Goal: Task Accomplishment & Management: Manage account settings

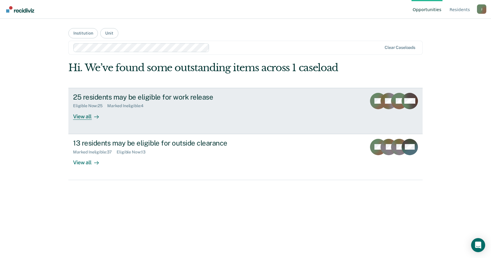
click at [84, 116] on div "View all" at bounding box center [89, 113] width 33 height 11
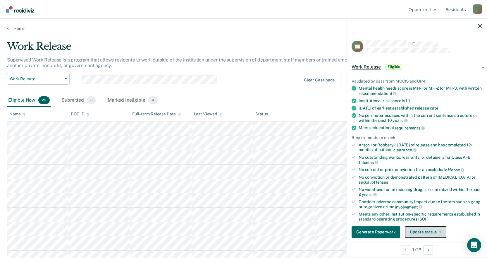
click at [431, 232] on button "Update status" at bounding box center [425, 232] width 41 height 12
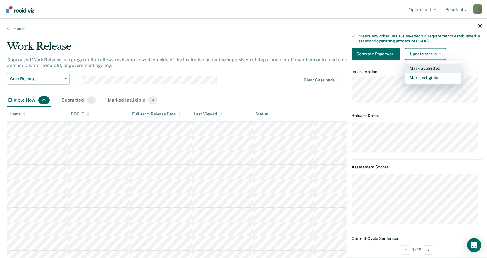
scroll to position [207, 0]
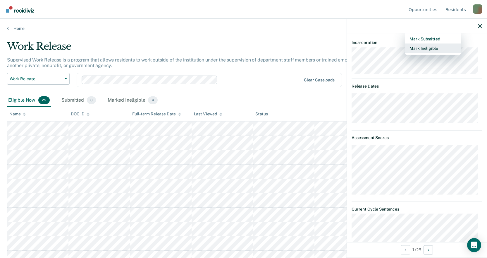
click at [429, 48] on button "Mark Ineligible" at bounding box center [433, 47] width 56 height 9
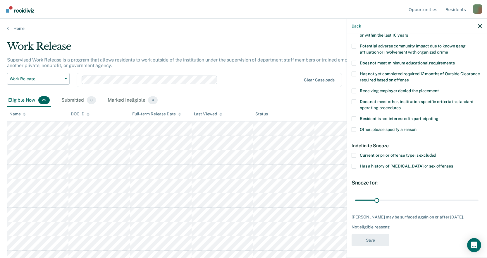
scroll to position [94, 0]
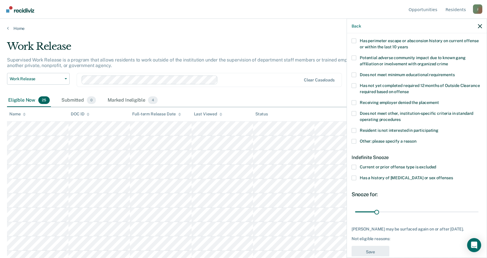
click at [354, 130] on span at bounding box center [354, 130] width 5 height 5
click at [438, 128] on input "Resident is not interested in participating" at bounding box center [438, 128] width 0 height 0
drag, startPoint x: 377, startPoint y: 210, endPoint x: 491, endPoint y: 204, distance: 114.2
type input "180"
click at [479, 207] on input "range" at bounding box center [416, 212] width 123 height 10
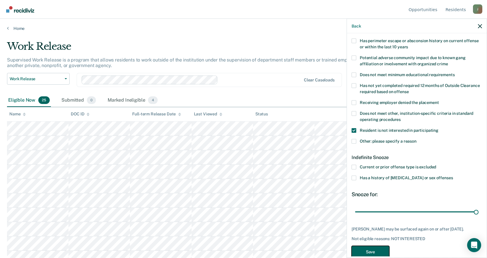
click at [376, 250] on button "Save" at bounding box center [371, 252] width 38 height 12
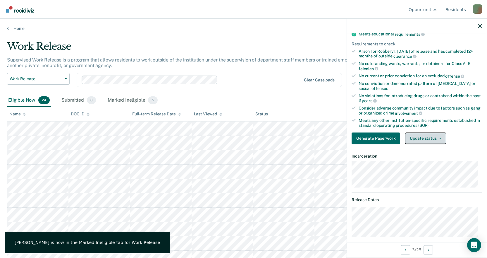
click at [431, 140] on button "Update status" at bounding box center [425, 138] width 41 height 12
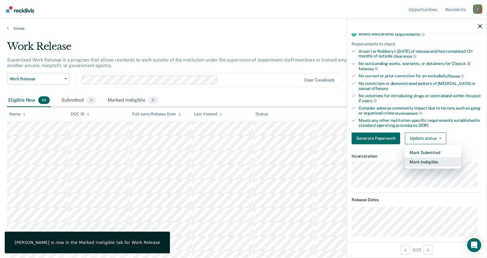
click at [424, 159] on button "Mark Ineligible" at bounding box center [433, 161] width 56 height 9
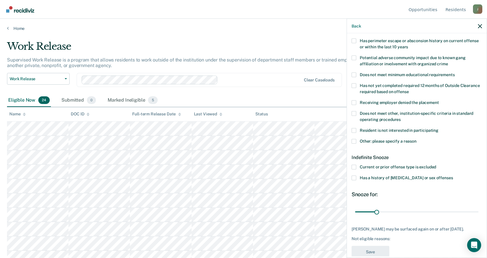
click at [354, 128] on span at bounding box center [354, 130] width 5 height 5
click at [438, 128] on input "Resident is not interested in participating" at bounding box center [438, 128] width 0 height 0
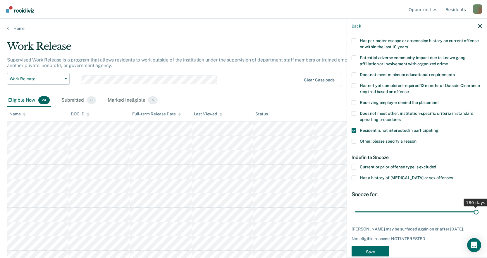
drag, startPoint x: 377, startPoint y: 210, endPoint x: 491, endPoint y: 209, distance: 114.4
type input "180"
click at [479, 209] on input "range" at bounding box center [416, 212] width 123 height 10
click at [367, 250] on button "Save" at bounding box center [371, 252] width 38 height 12
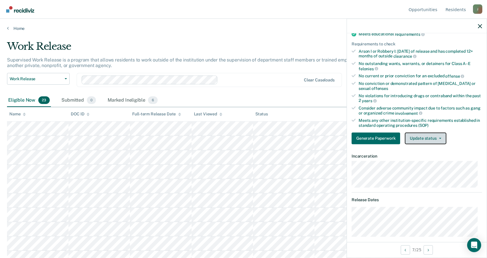
click at [429, 137] on button "Update status" at bounding box center [425, 138] width 41 height 12
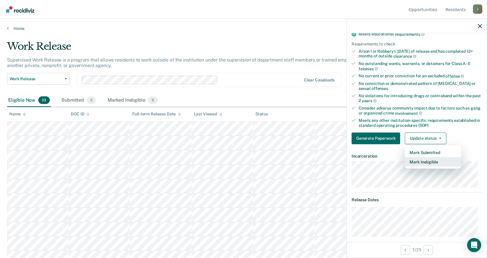
click at [427, 163] on button "Mark Ineligible" at bounding box center [433, 161] width 56 height 9
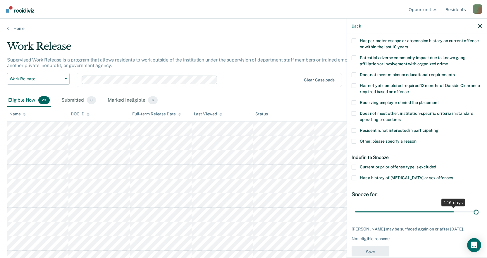
drag, startPoint x: 374, startPoint y: 211, endPoint x: 491, endPoint y: 211, distance: 116.7
type input "180"
click at [479, 211] on input "range" at bounding box center [416, 212] width 123 height 10
click at [355, 129] on span at bounding box center [354, 130] width 5 height 5
click at [438, 128] on input "Resident is not interested in participating" at bounding box center [438, 128] width 0 height 0
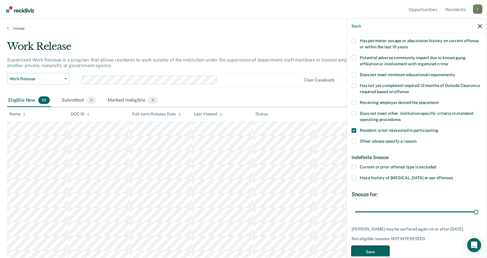
click at [372, 250] on button "Save" at bounding box center [371, 252] width 38 height 12
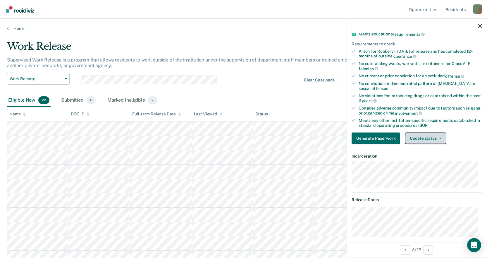
click at [440, 135] on button "Update status" at bounding box center [425, 138] width 41 height 12
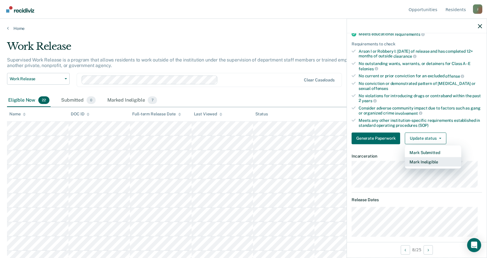
click at [437, 162] on button "Mark Ineligible" at bounding box center [433, 161] width 56 height 9
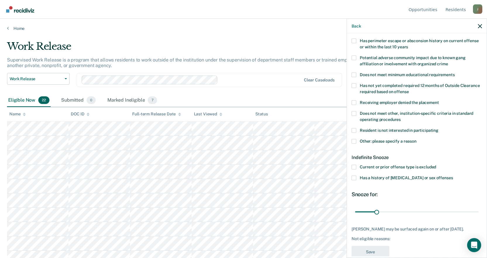
click at [354, 111] on span at bounding box center [354, 113] width 5 height 5
click at [401, 117] on input "Does not meet other, institution-specific criteria in standard operating proced…" at bounding box center [401, 117] width 0 height 0
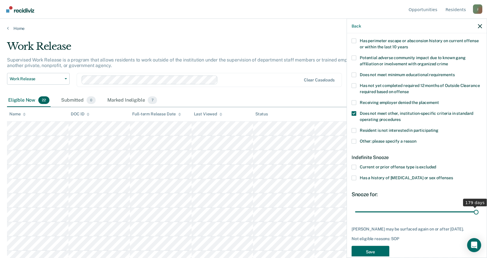
drag, startPoint x: 374, startPoint y: 213, endPoint x: 472, endPoint y: 203, distance: 97.9
type input "180"
click at [472, 207] on input "range" at bounding box center [416, 212] width 123 height 10
click at [369, 250] on button "Save" at bounding box center [371, 252] width 38 height 12
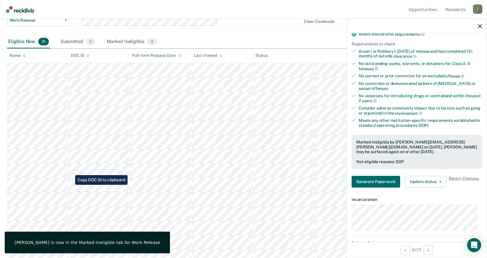
scroll to position [88, 0]
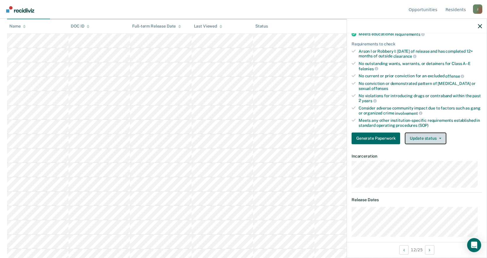
click at [425, 140] on button "Update status" at bounding box center [425, 138] width 41 height 12
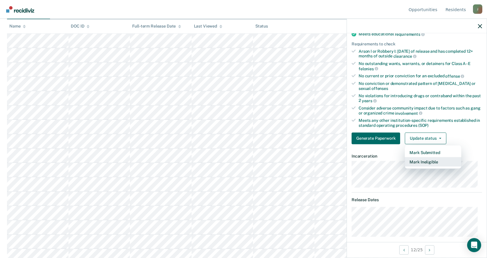
click at [430, 163] on button "Mark Ineligible" at bounding box center [433, 161] width 56 height 9
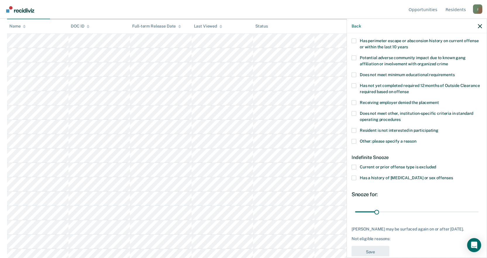
click at [354, 130] on span at bounding box center [354, 130] width 5 height 5
click at [438, 128] on input "Resident is not interested in participating" at bounding box center [438, 128] width 0 height 0
drag, startPoint x: 376, startPoint y: 211, endPoint x: 491, endPoint y: 211, distance: 114.7
type input "180"
click at [479, 211] on input "range" at bounding box center [416, 212] width 123 height 10
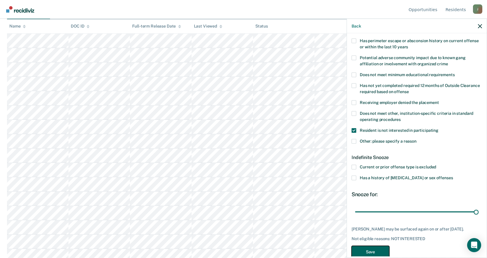
click at [372, 251] on button "Save" at bounding box center [371, 252] width 38 height 12
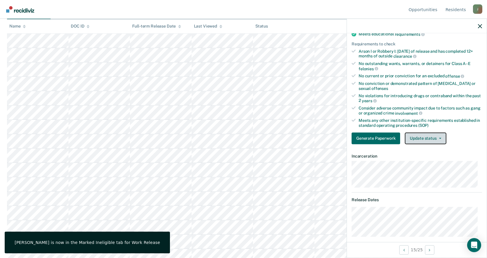
click at [435, 136] on button "Update status" at bounding box center [425, 138] width 41 height 12
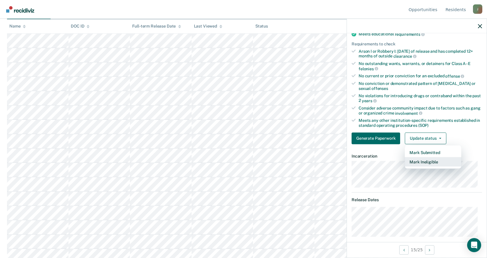
click at [436, 163] on button "Mark Ineligible" at bounding box center [433, 161] width 56 height 9
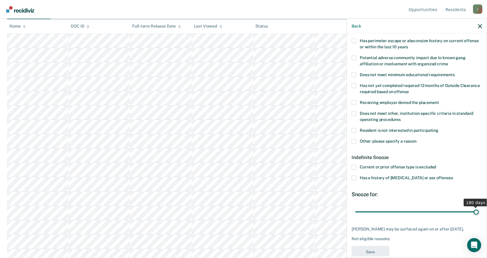
drag, startPoint x: 380, startPoint y: 214, endPoint x: 491, endPoint y: 209, distance: 111.5
type input "180"
click at [479, 209] on input "range" at bounding box center [416, 212] width 123 height 10
click at [354, 129] on span at bounding box center [354, 130] width 5 height 5
click at [438, 128] on input "Resident is not interested in participating" at bounding box center [438, 128] width 0 height 0
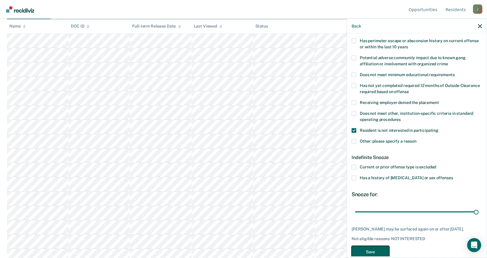
click at [380, 247] on button "Save" at bounding box center [371, 252] width 38 height 12
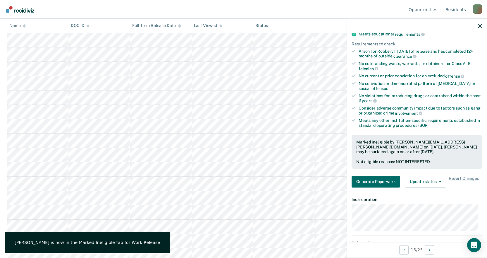
scroll to position [136, 0]
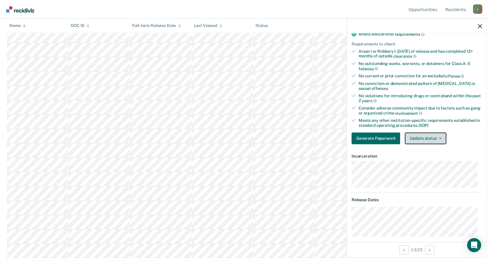
click at [421, 138] on button "Update status" at bounding box center [425, 138] width 41 height 12
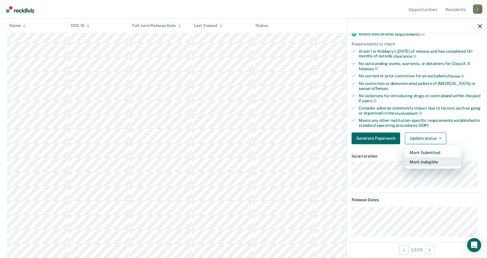
click at [426, 163] on button "Mark Ineligible" at bounding box center [433, 161] width 56 height 9
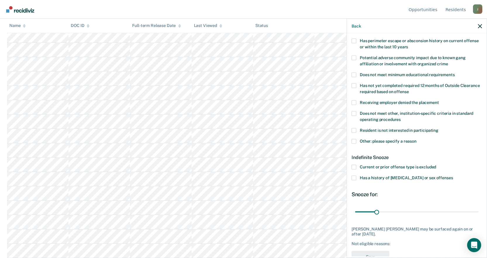
click at [355, 129] on span at bounding box center [354, 130] width 5 height 5
click at [438, 128] on input "Resident is not interested in participating" at bounding box center [438, 128] width 0 height 0
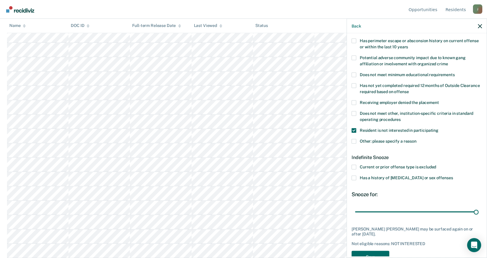
drag, startPoint x: 390, startPoint y: 214, endPoint x: 489, endPoint y: 217, distance: 99.2
type input "180"
click at [479, 217] on input "range" at bounding box center [416, 212] width 123 height 10
click at [374, 250] on button "Save" at bounding box center [371, 256] width 38 height 12
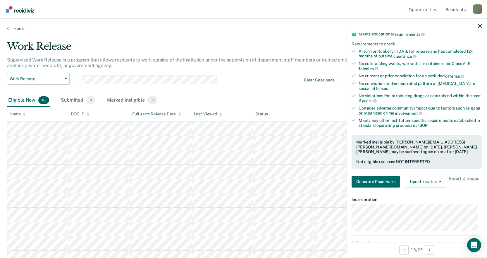
scroll to position [122, 0]
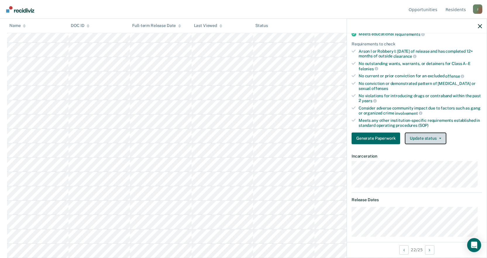
click at [426, 136] on button "Update status" at bounding box center [425, 138] width 41 height 12
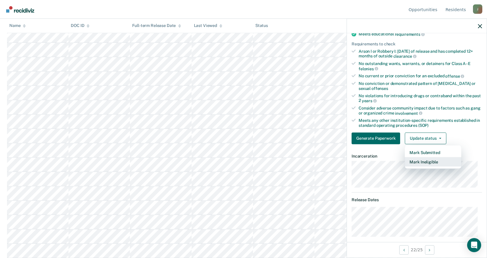
click at [426, 159] on button "Mark Ineligible" at bounding box center [433, 161] width 56 height 9
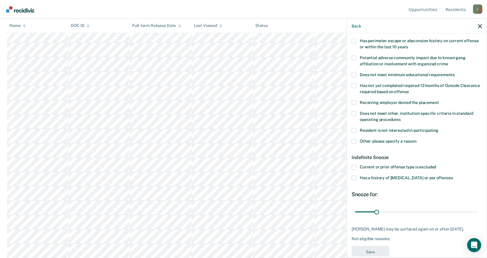
click at [355, 112] on span at bounding box center [354, 113] width 5 height 5
click at [401, 117] on input "Does not meet other, institution-specific criteria in standard operating proced…" at bounding box center [401, 117] width 0 height 0
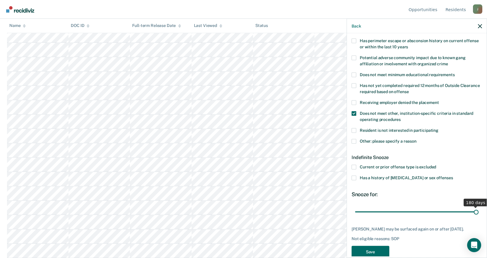
drag, startPoint x: 375, startPoint y: 212, endPoint x: 491, endPoint y: 211, distance: 116.1
type input "180"
click at [479, 211] on input "range" at bounding box center [416, 212] width 123 height 10
click at [374, 250] on button "Save" at bounding box center [371, 252] width 38 height 12
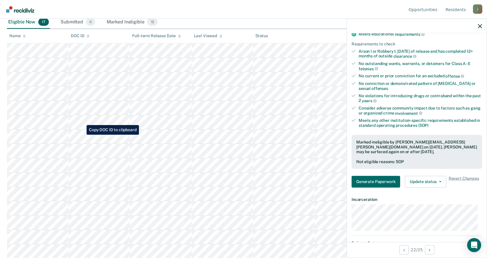
scroll to position [107, 0]
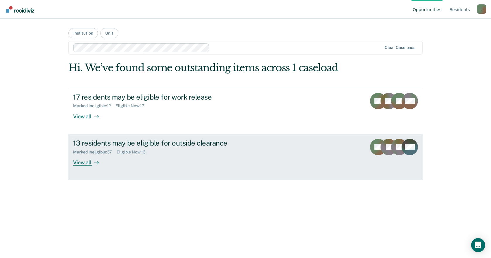
click at [88, 163] on div "View all" at bounding box center [89, 159] width 33 height 11
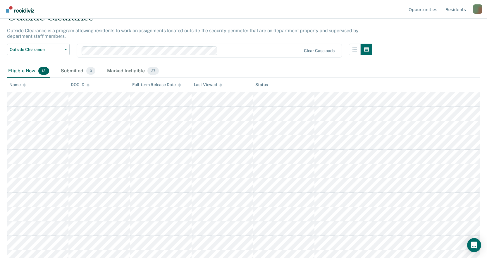
scroll to position [50, 0]
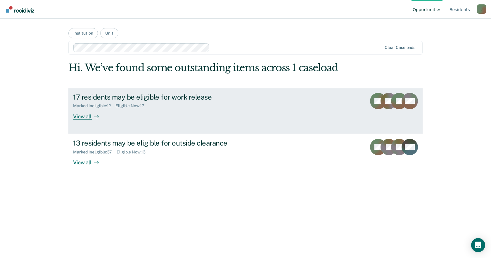
click at [88, 110] on div "View all" at bounding box center [89, 113] width 33 height 11
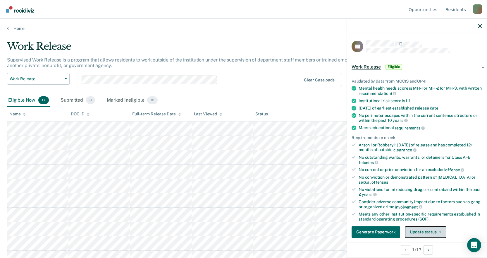
click at [431, 233] on button "Update status" at bounding box center [425, 232] width 41 height 12
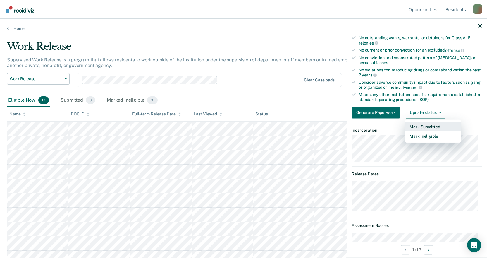
scroll to position [149, 0]
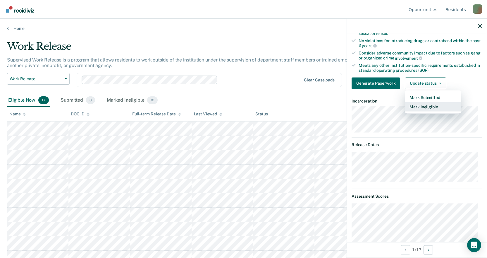
click at [427, 105] on button "Mark Ineligible" at bounding box center [433, 106] width 56 height 9
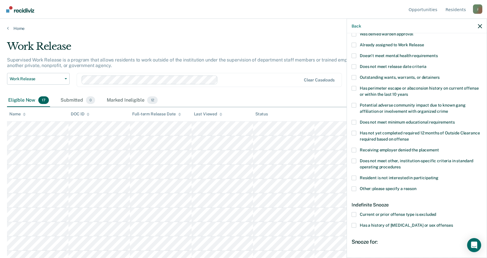
scroll to position [17, 0]
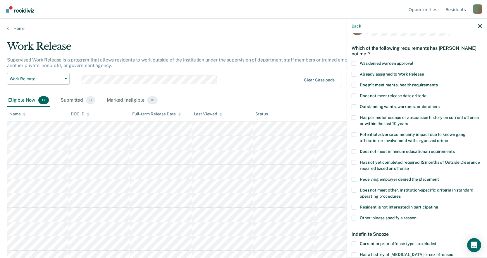
click at [356, 188] on label "Does not meet other, institution-specific criteria in standard operating proced…" at bounding box center [417, 194] width 130 height 12
click at [401, 194] on input "Does not meet other, institution-specific criteria in standard operating proced…" at bounding box center [401, 194] width 0 height 0
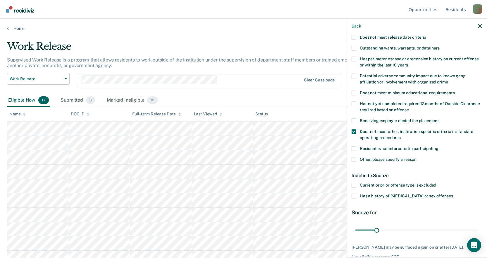
scroll to position [105, 0]
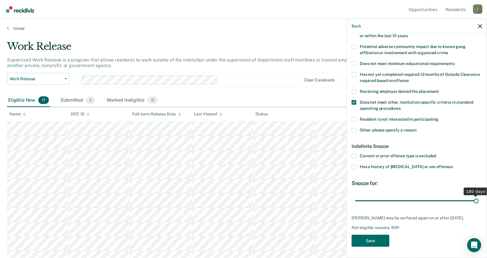
drag, startPoint x: 377, startPoint y: 200, endPoint x: 491, endPoint y: 208, distance: 114.1
type input "180"
click at [479, 206] on input "range" at bounding box center [416, 200] width 123 height 10
click at [358, 237] on button "Save" at bounding box center [371, 241] width 38 height 12
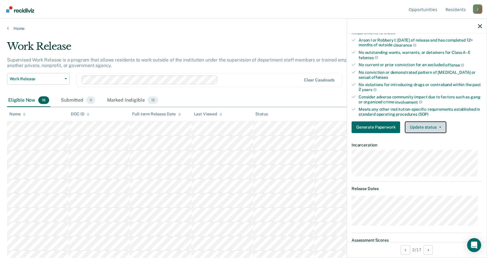
click at [423, 127] on button "Update status" at bounding box center [425, 127] width 41 height 12
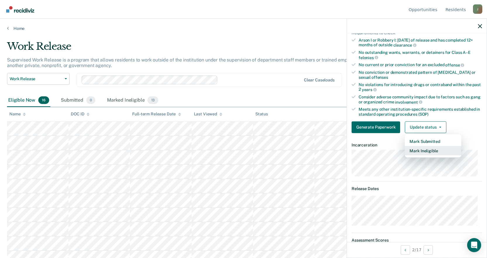
click at [420, 149] on button "Mark Ineligible" at bounding box center [433, 150] width 56 height 9
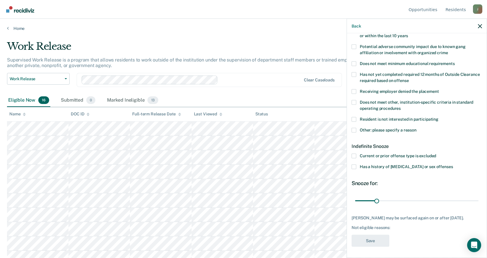
click at [355, 118] on span at bounding box center [354, 119] width 5 height 5
click at [438, 117] on input "Resident is not interested in participating" at bounding box center [438, 117] width 0 height 0
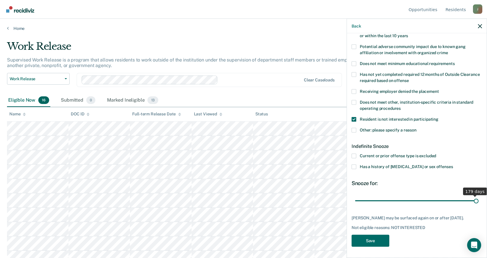
drag, startPoint x: 381, startPoint y: 197, endPoint x: 491, endPoint y: 197, distance: 109.7
type input "180"
click at [479, 197] on input "range" at bounding box center [416, 200] width 123 height 10
click at [369, 240] on button "Save" at bounding box center [371, 241] width 38 height 12
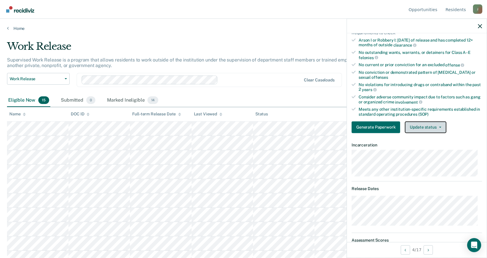
click at [424, 127] on button "Update status" at bounding box center [425, 127] width 41 height 12
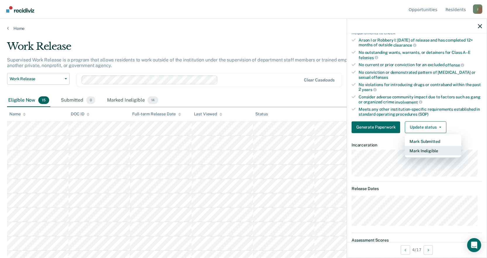
click at [422, 151] on button "Mark Ineligible" at bounding box center [433, 150] width 56 height 9
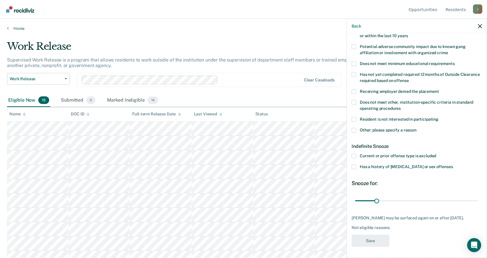
click at [355, 118] on span at bounding box center [354, 119] width 5 height 5
click at [438, 117] on input "Resident is not interested in participating" at bounding box center [438, 117] width 0 height 0
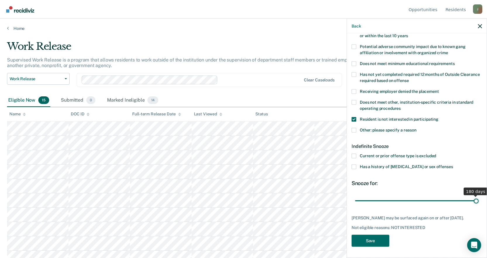
drag, startPoint x: 376, startPoint y: 200, endPoint x: 491, endPoint y: 195, distance: 115.7
type input "180"
click at [479, 195] on input "range" at bounding box center [416, 200] width 123 height 10
click at [371, 242] on button "Save" at bounding box center [371, 241] width 38 height 12
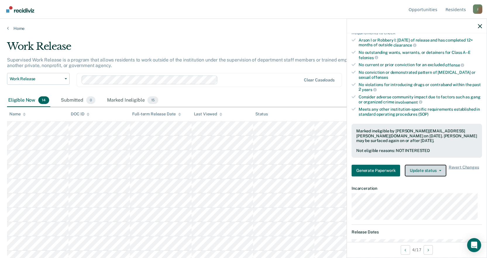
click at [436, 172] on button "Update status" at bounding box center [425, 170] width 41 height 12
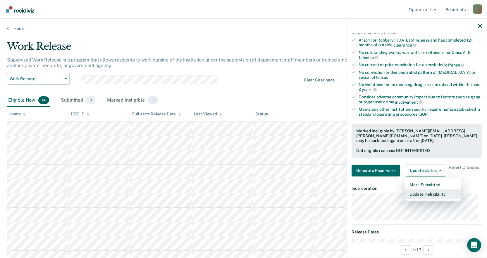
click at [437, 195] on button "Update Ineligibility" at bounding box center [433, 193] width 56 height 9
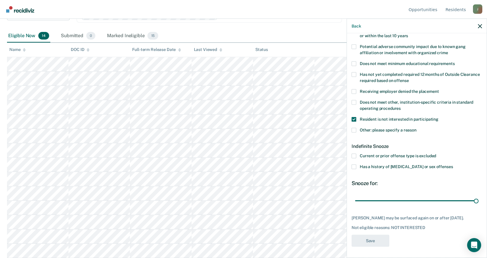
scroll to position [0, 0]
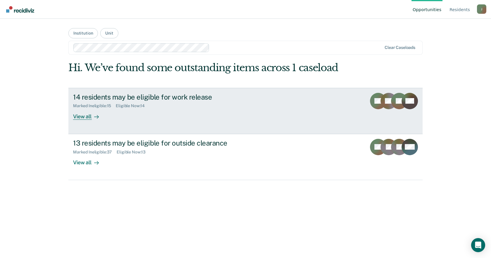
click at [78, 117] on div "View all" at bounding box center [89, 113] width 33 height 11
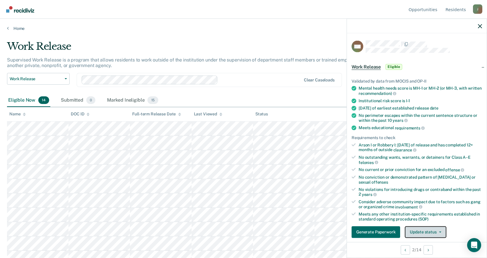
click at [437, 231] on span "button" at bounding box center [439, 231] width 5 height 1
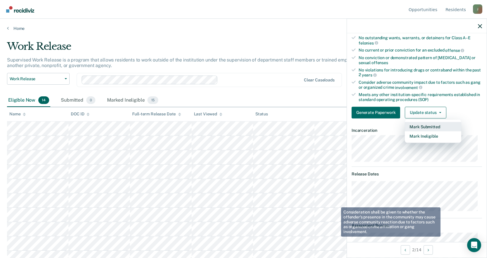
scroll to position [149, 0]
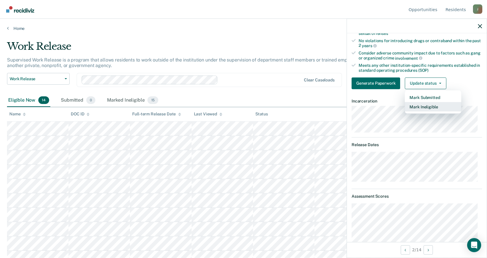
click at [428, 105] on button "Mark Ineligible" at bounding box center [433, 106] width 56 height 9
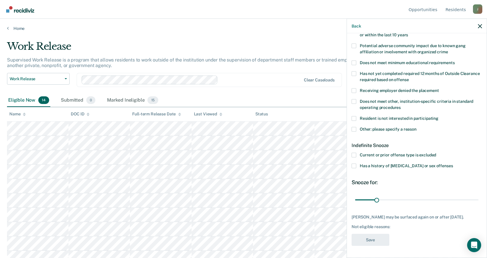
scroll to position [110, 0]
click at [355, 116] on span at bounding box center [354, 118] width 5 height 5
click at [438, 116] on input "Resident is not interested in participating" at bounding box center [438, 116] width 0 height 0
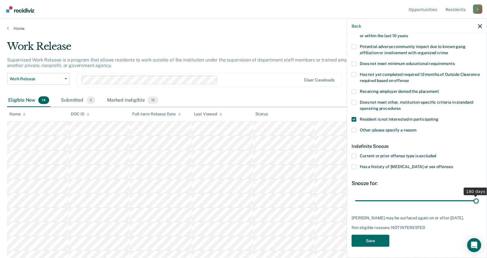
drag, startPoint x: 377, startPoint y: 193, endPoint x: 491, endPoint y: 193, distance: 114.1
type input "180"
click at [479, 195] on input "range" at bounding box center [416, 200] width 123 height 10
click at [382, 241] on button "Save" at bounding box center [371, 241] width 38 height 12
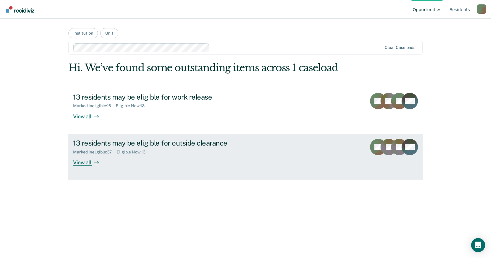
click at [90, 144] on div "13 residents may be eligible for outside clearance" at bounding box center [175, 143] width 205 height 8
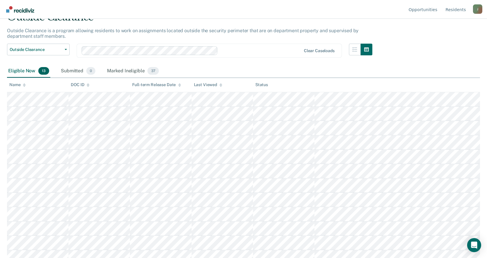
scroll to position [50, 0]
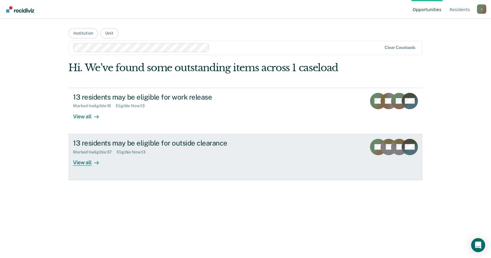
click at [82, 163] on div "View all" at bounding box center [89, 159] width 33 height 11
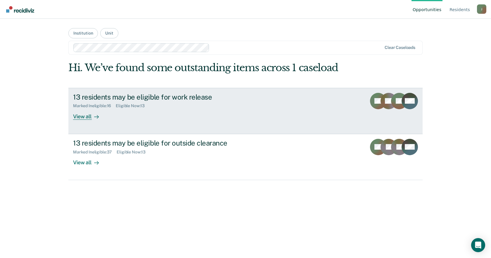
click at [85, 114] on div "View all" at bounding box center [89, 113] width 33 height 11
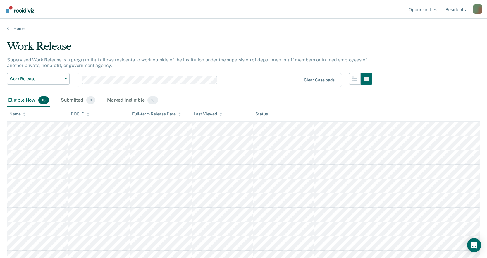
scroll to position [50, 0]
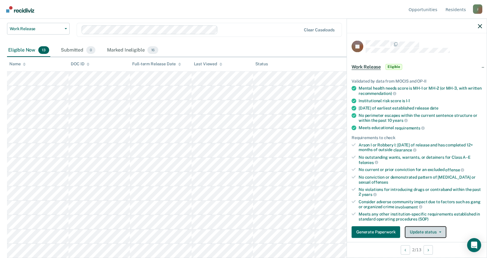
click at [428, 230] on button "Update status" at bounding box center [425, 232] width 41 height 12
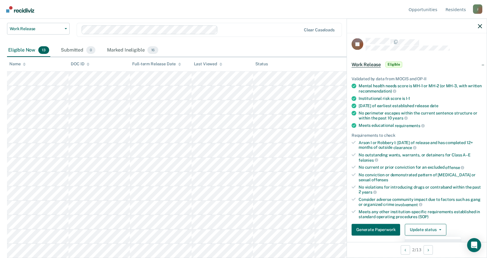
scroll to position [119, 0]
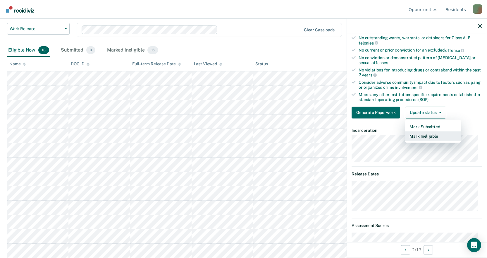
click at [426, 133] on button "Mark Ineligible" at bounding box center [433, 135] width 56 height 9
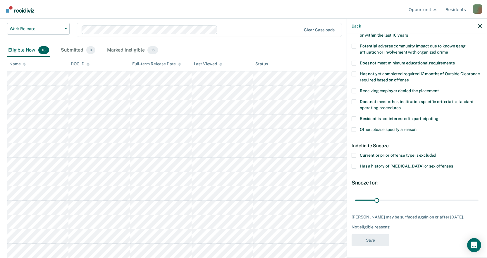
scroll to position [105, 0]
click at [355, 118] on span at bounding box center [354, 119] width 5 height 5
click at [438, 117] on input "Resident is not interested in participating" at bounding box center [438, 117] width 0 height 0
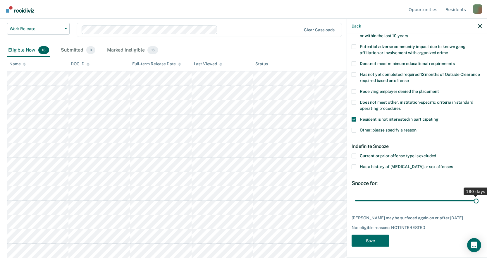
drag, startPoint x: 377, startPoint y: 201, endPoint x: 491, endPoint y: 195, distance: 113.9
type input "180"
click at [479, 195] on input "range" at bounding box center [416, 200] width 123 height 10
click at [364, 242] on button "Save" at bounding box center [371, 241] width 38 height 12
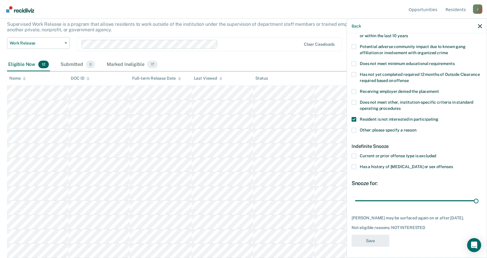
scroll to position [36, 0]
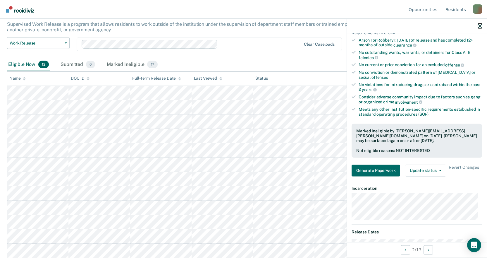
click at [481, 27] on icon "button" at bounding box center [480, 26] width 4 height 4
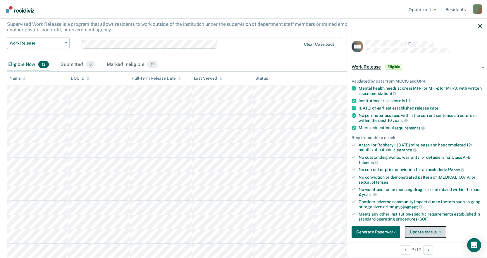
click at [427, 232] on button "Update status" at bounding box center [425, 232] width 41 height 12
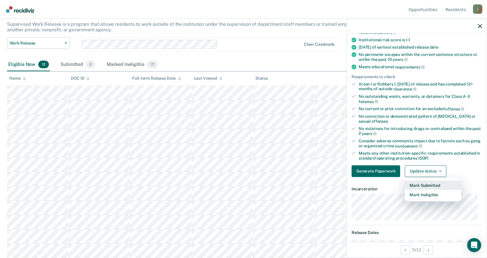
scroll to position [90, 0]
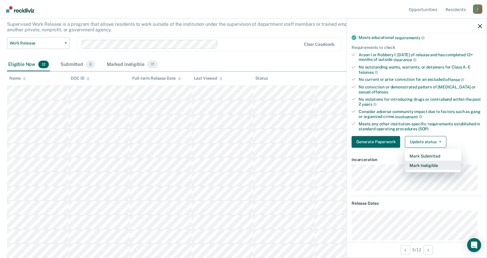
click at [429, 164] on button "Mark Ineligible" at bounding box center [433, 164] width 56 height 9
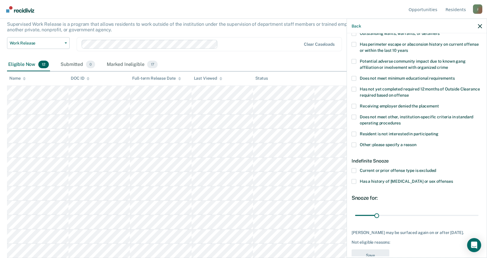
click at [354, 133] on span at bounding box center [354, 133] width 5 height 5
click at [438, 131] on input "Resident is not interested in participating" at bounding box center [438, 131] width 0 height 0
drag, startPoint x: 377, startPoint y: 213, endPoint x: 483, endPoint y: 207, distance: 105.5
type input "180"
click at [479, 210] on input "range" at bounding box center [416, 215] width 123 height 10
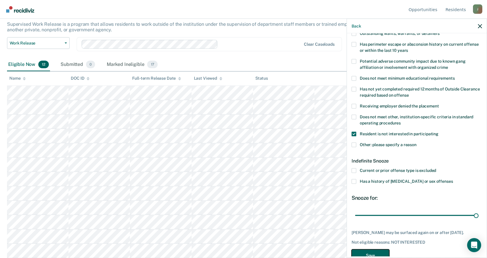
click at [370, 253] on button "Save" at bounding box center [371, 255] width 38 height 12
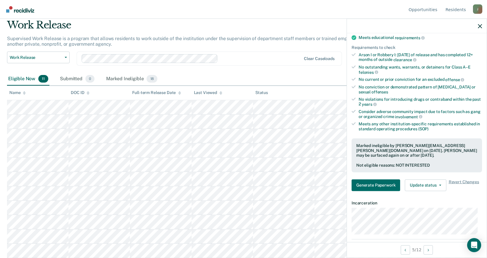
click at [301, 12] on nav "Opportunities Resident s [PERSON_NAME][EMAIL_ADDRESS][PERSON_NAME][DOMAIN_NAME]…" at bounding box center [244, 9] width 478 height 18
click at [481, 30] on div at bounding box center [417, 26] width 140 height 15
click at [481, 25] on icon "button" at bounding box center [480, 26] width 4 height 4
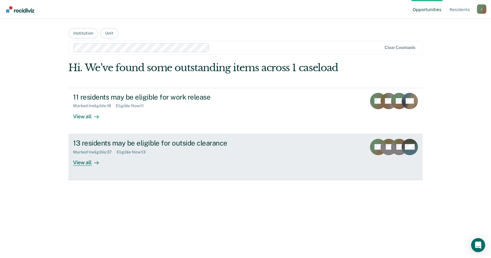
click at [83, 164] on div "View all" at bounding box center [89, 159] width 33 height 11
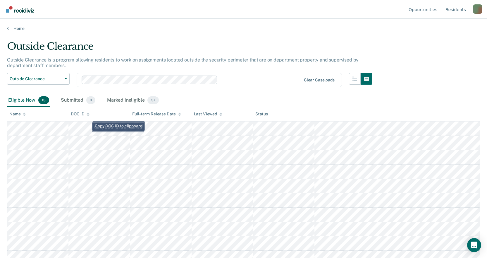
scroll to position [50, 0]
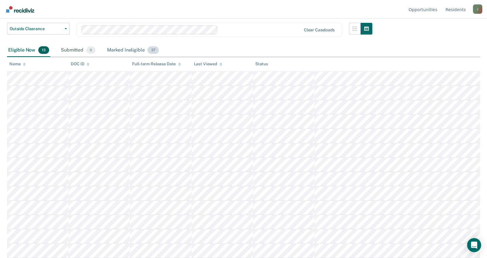
click at [121, 48] on div "Marked Ineligible 37" at bounding box center [133, 50] width 54 height 13
click at [21, 51] on div "Eligible Now 13" at bounding box center [28, 50] width 43 height 13
